Goal: Book appointment/travel/reservation

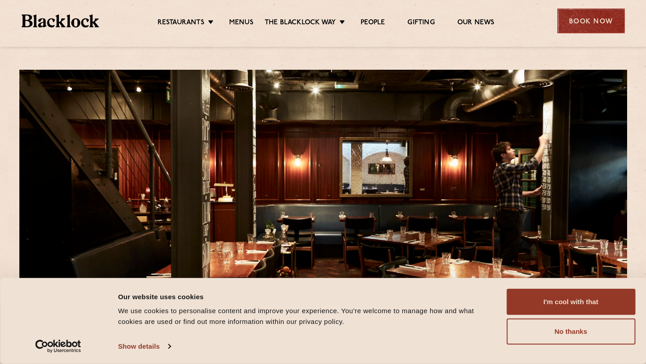
click at [587, 21] on div "Book Now" at bounding box center [591, 21] width 68 height 25
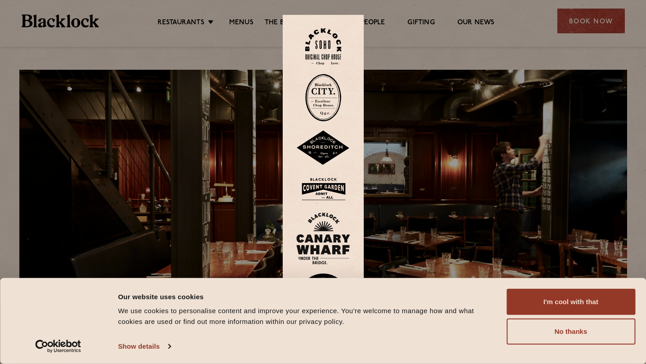
click at [321, 55] on img at bounding box center [323, 46] width 36 height 36
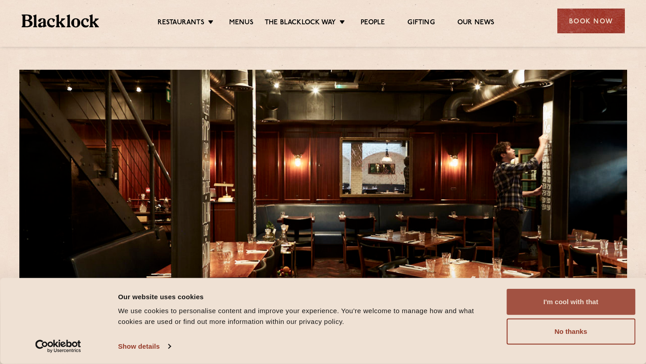
click at [582, 305] on button "I'm cool with that" at bounding box center [570, 302] width 129 height 26
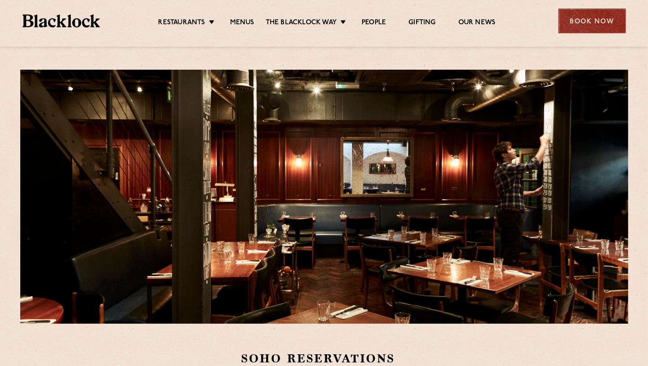
click at [585, 23] on div "Book Now" at bounding box center [592, 21] width 68 height 25
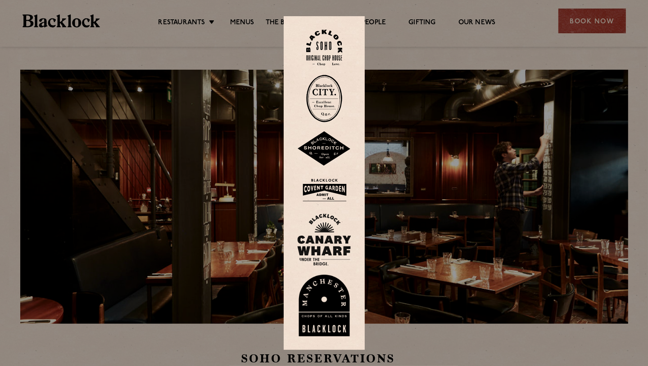
click at [326, 45] on img at bounding box center [324, 48] width 36 height 36
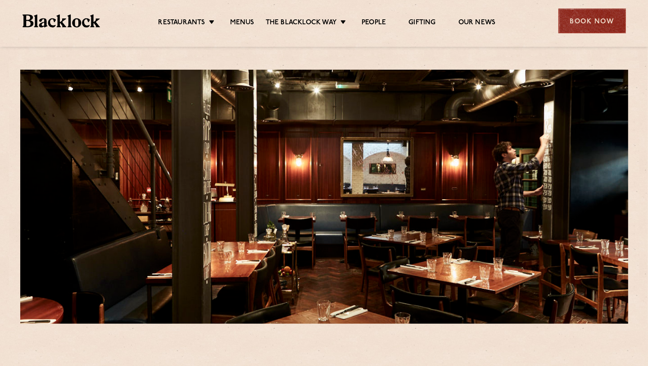
click at [580, 27] on div "Book Now" at bounding box center [592, 21] width 68 height 25
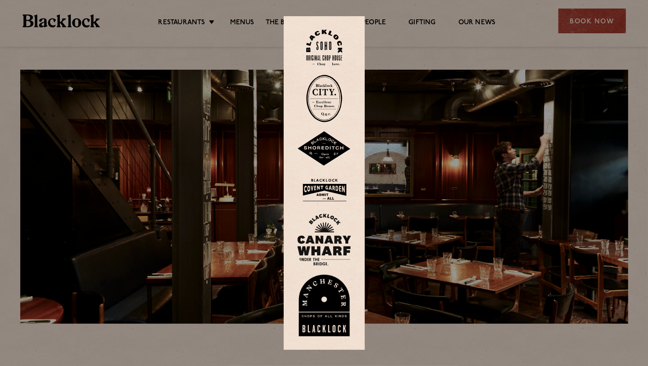
click at [313, 41] on img at bounding box center [324, 48] width 36 height 36
